Goal: Information Seeking & Learning: Learn about a topic

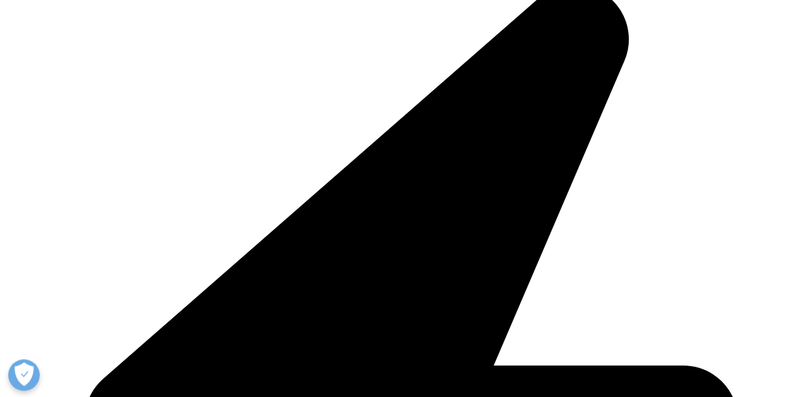
scroll to position [338, 0]
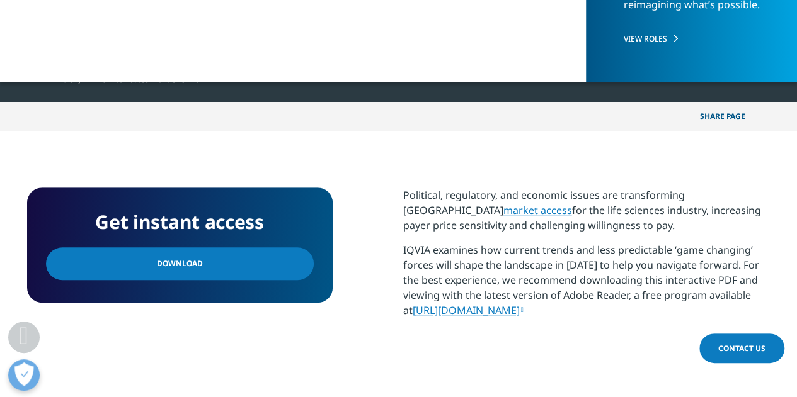
click at [157, 264] on span "Download" at bounding box center [180, 264] width 46 height 14
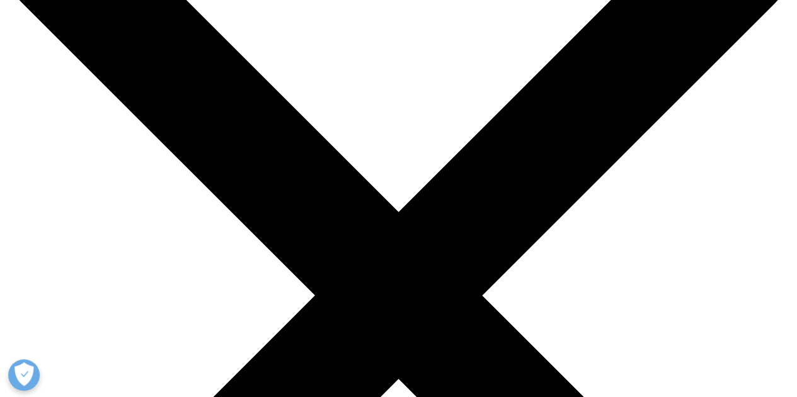
scroll to position [116, 0]
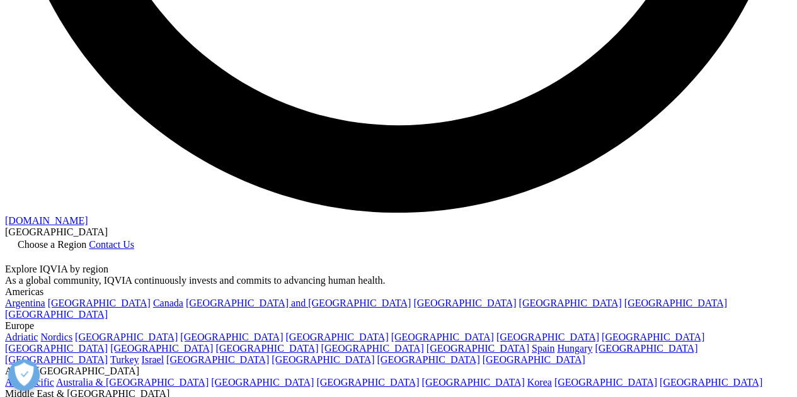
scroll to position [2173, 0]
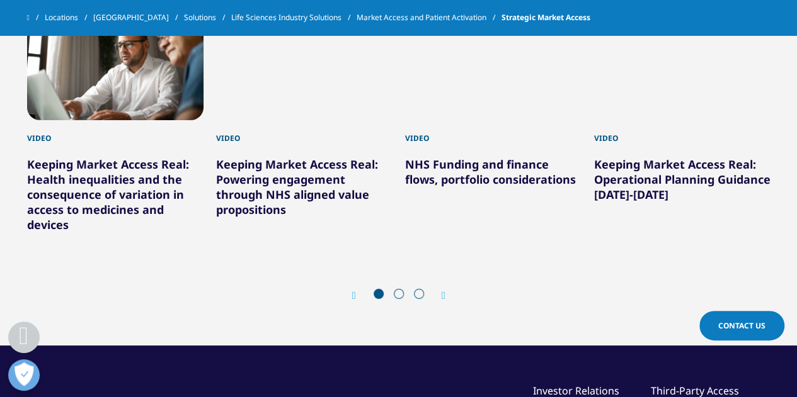
click at [443, 293] on icon "Next slide" at bounding box center [444, 296] width 4 height 10
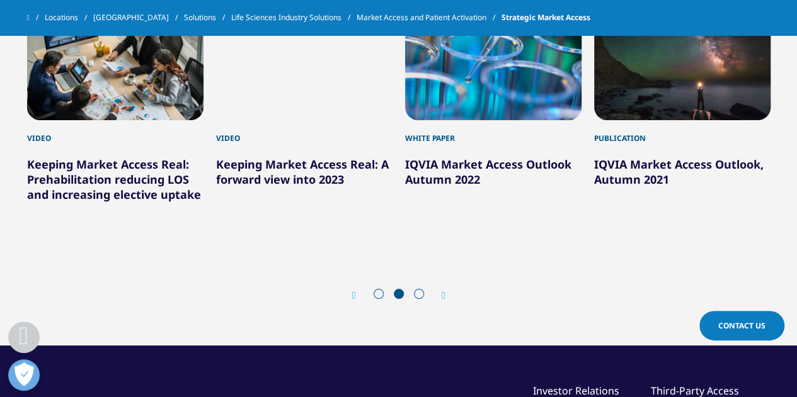
click at [443, 292] on icon "Next slide" at bounding box center [444, 296] width 4 height 10
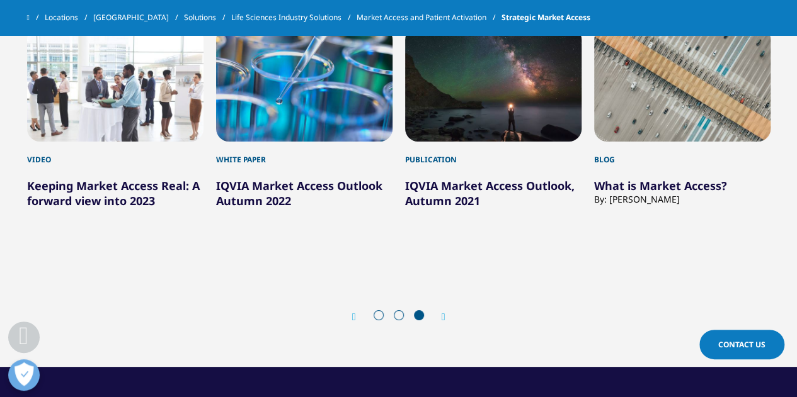
scroll to position [2154, 0]
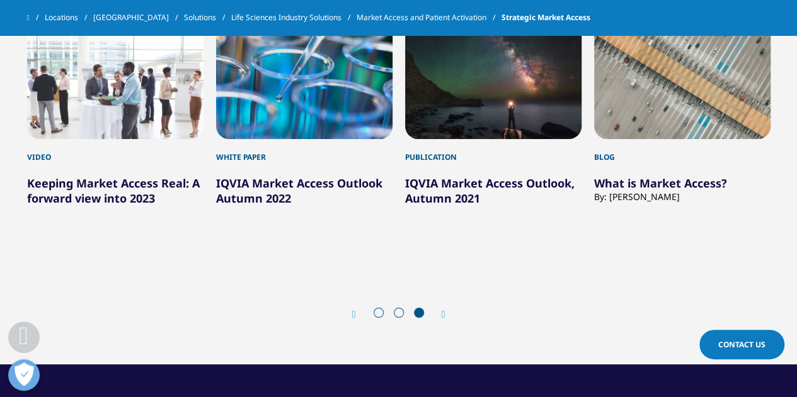
click at [380, 312] on span at bounding box center [379, 313] width 10 height 10
click at [381, 324] on div "Prev Next" at bounding box center [398, 314] width 743 height 38
click at [368, 314] on div at bounding box center [398, 314] width 60 height 13
click at [352, 311] on icon "Previous slide" at bounding box center [354, 315] width 4 height 10
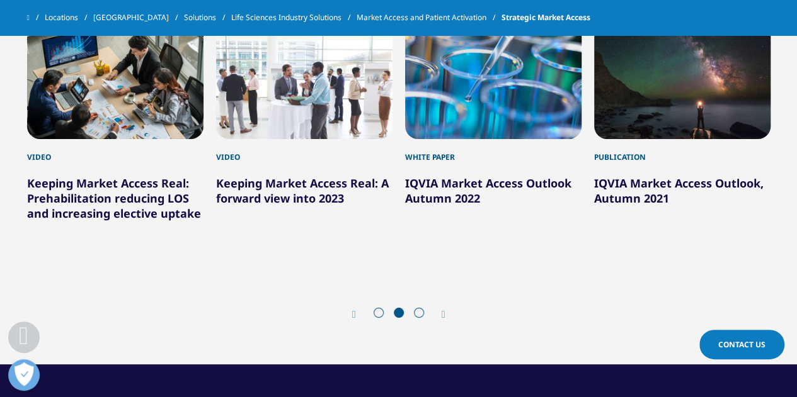
click at [352, 311] on icon "Previous slide" at bounding box center [354, 315] width 4 height 10
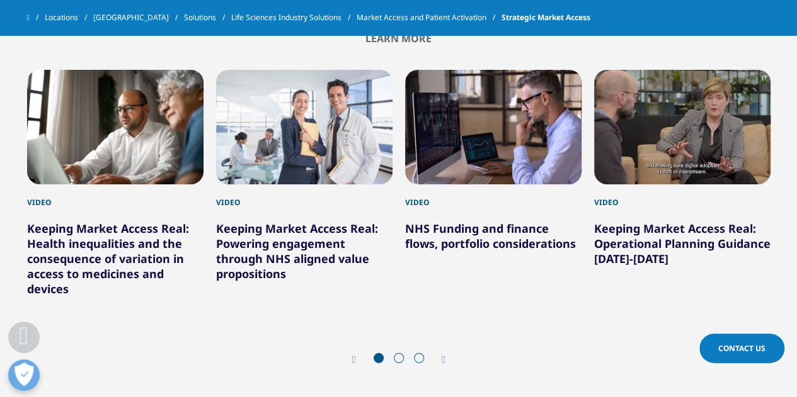
scroll to position [2110, 0]
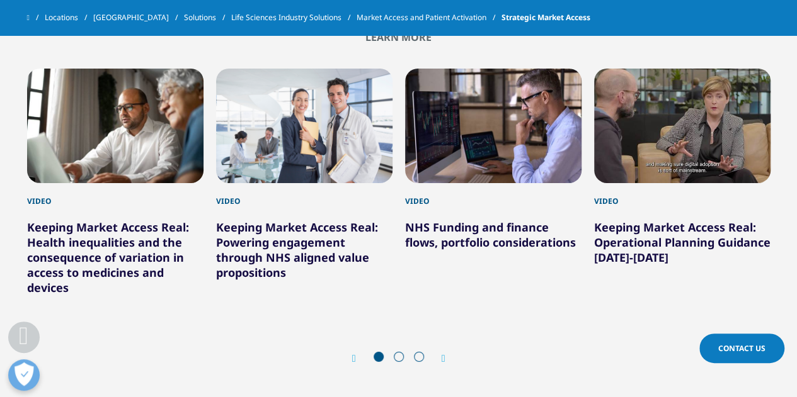
click at [677, 130] on div "4 / 9" at bounding box center [682, 126] width 176 height 115
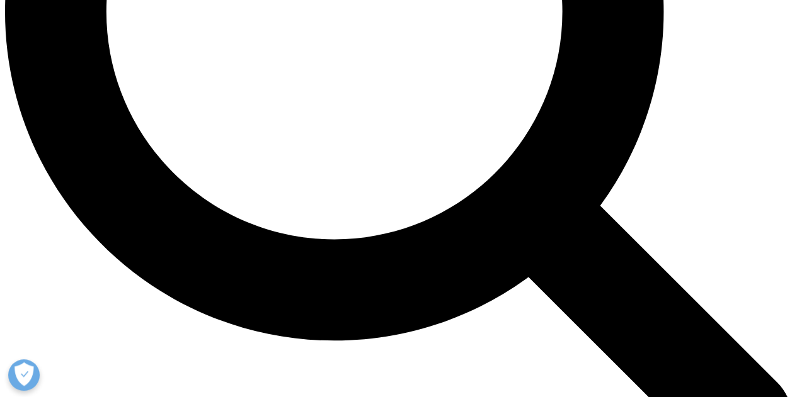
scroll to position [1126, 0]
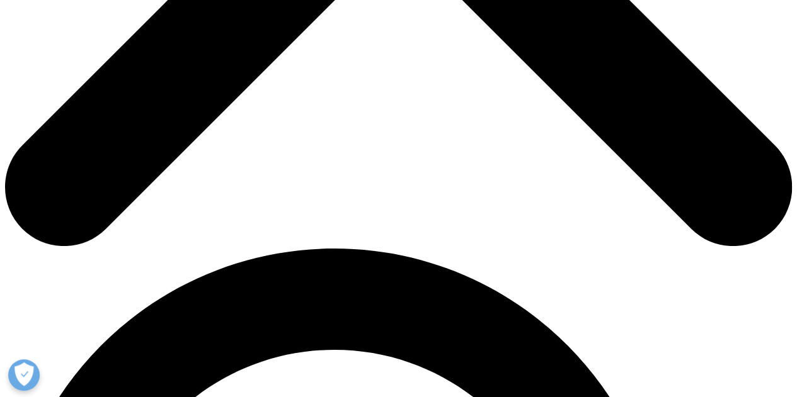
scroll to position [550, 0]
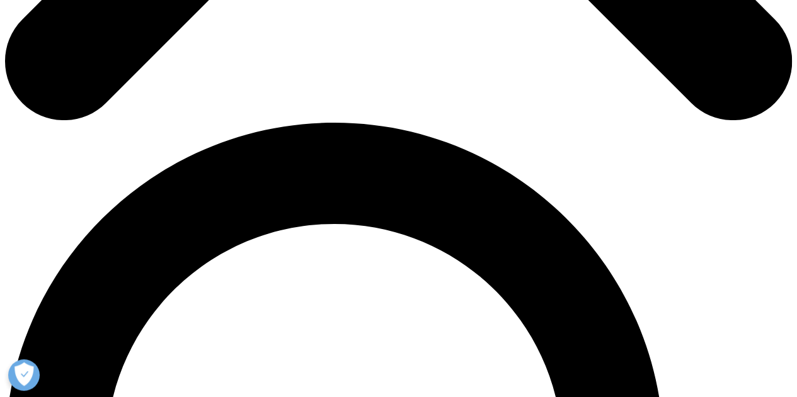
scroll to position [698, 0]
